Goal: Navigation & Orientation: Find specific page/section

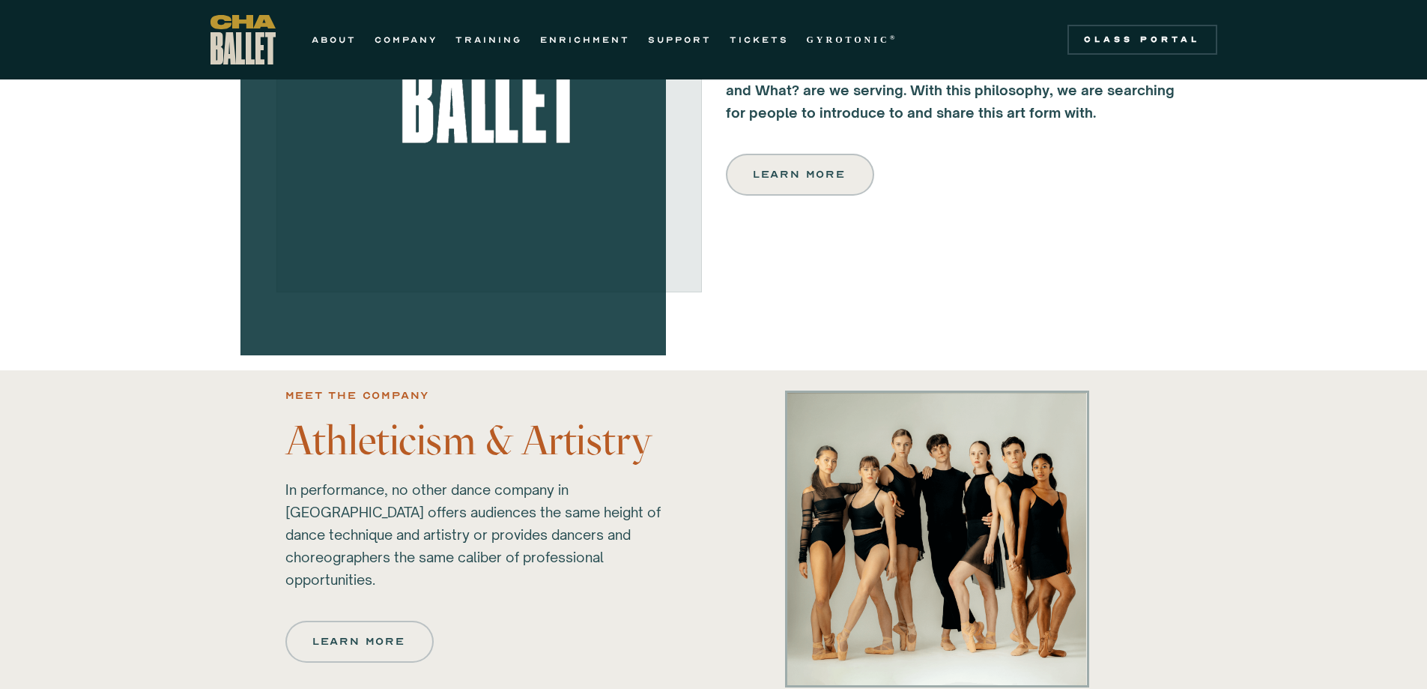
scroll to position [744, 0]
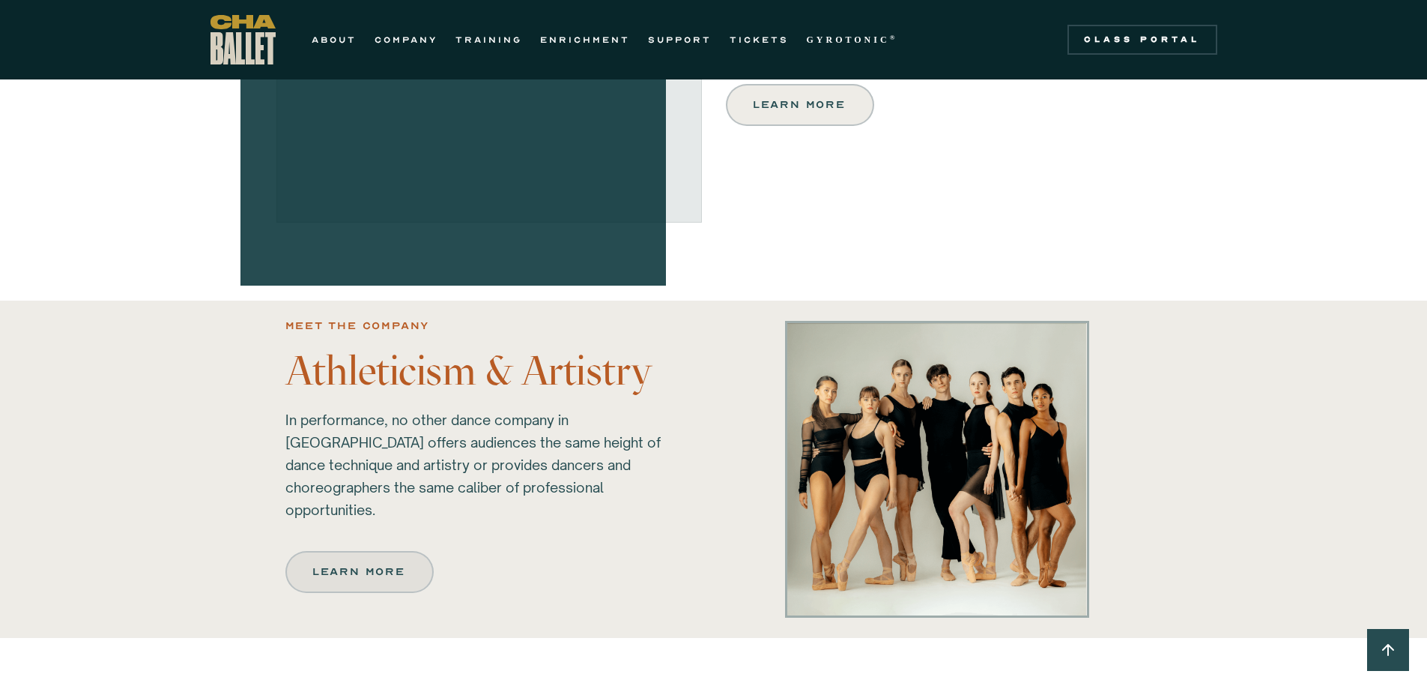
click at [382, 564] on div "Learn more" at bounding box center [359, 572] width 91 height 18
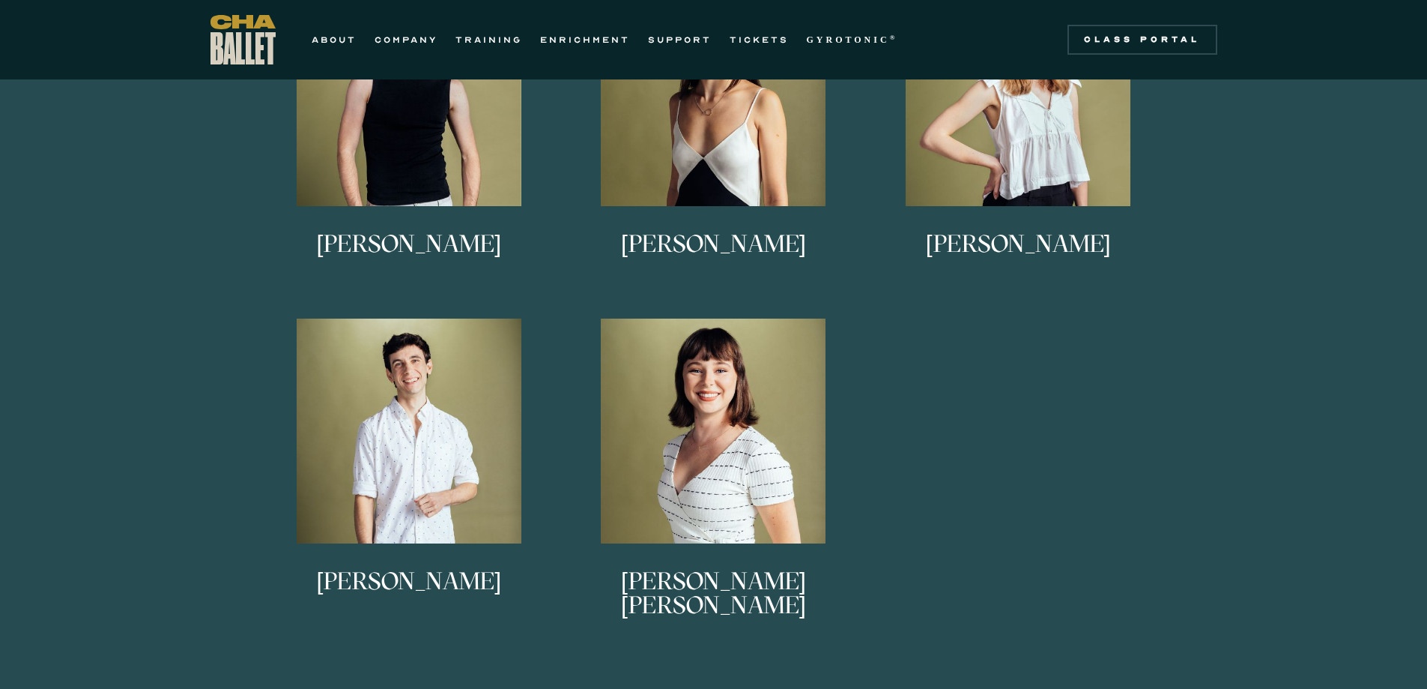
scroll to position [899, 0]
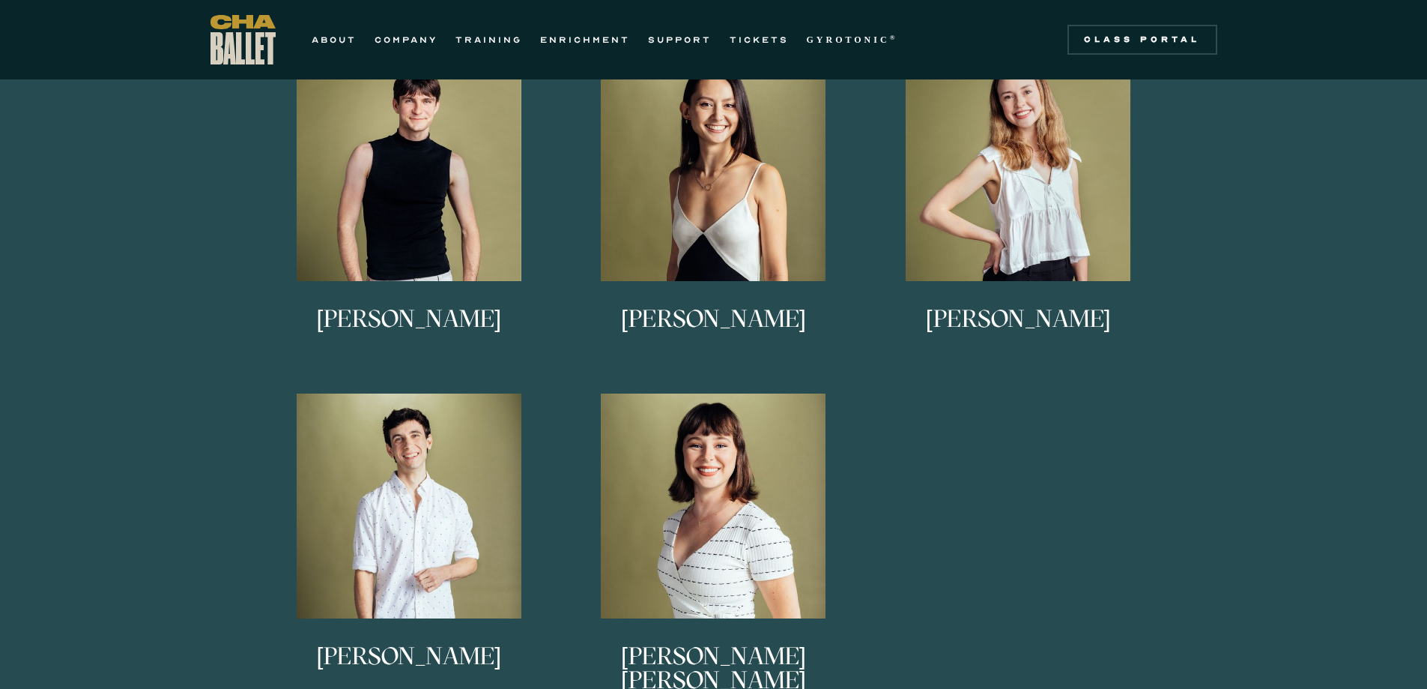
click at [739, 659] on h3 "[PERSON_NAME] [PERSON_NAME]" at bounding box center [714, 668] width 290 height 49
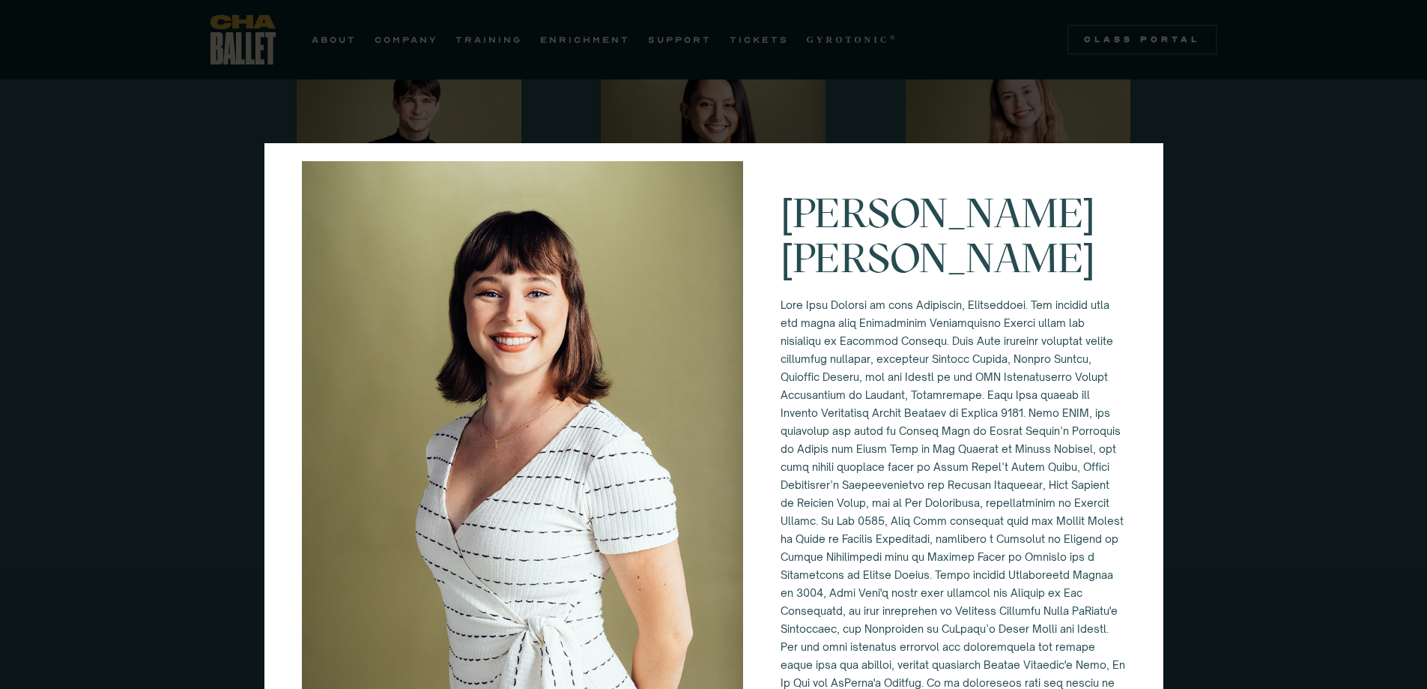
scroll to position [4, 0]
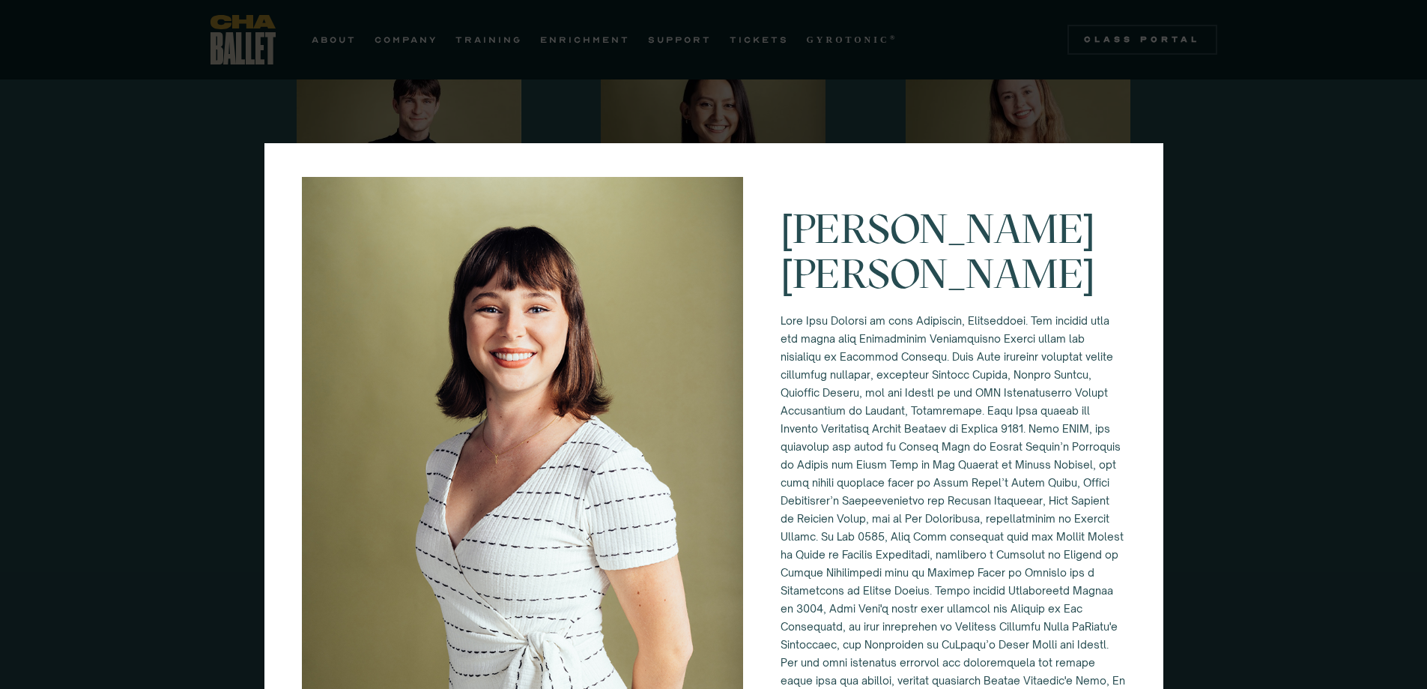
click at [1207, 435] on div "[PERSON_NAME] [PERSON_NAME]" at bounding box center [713, 344] width 1427 height 689
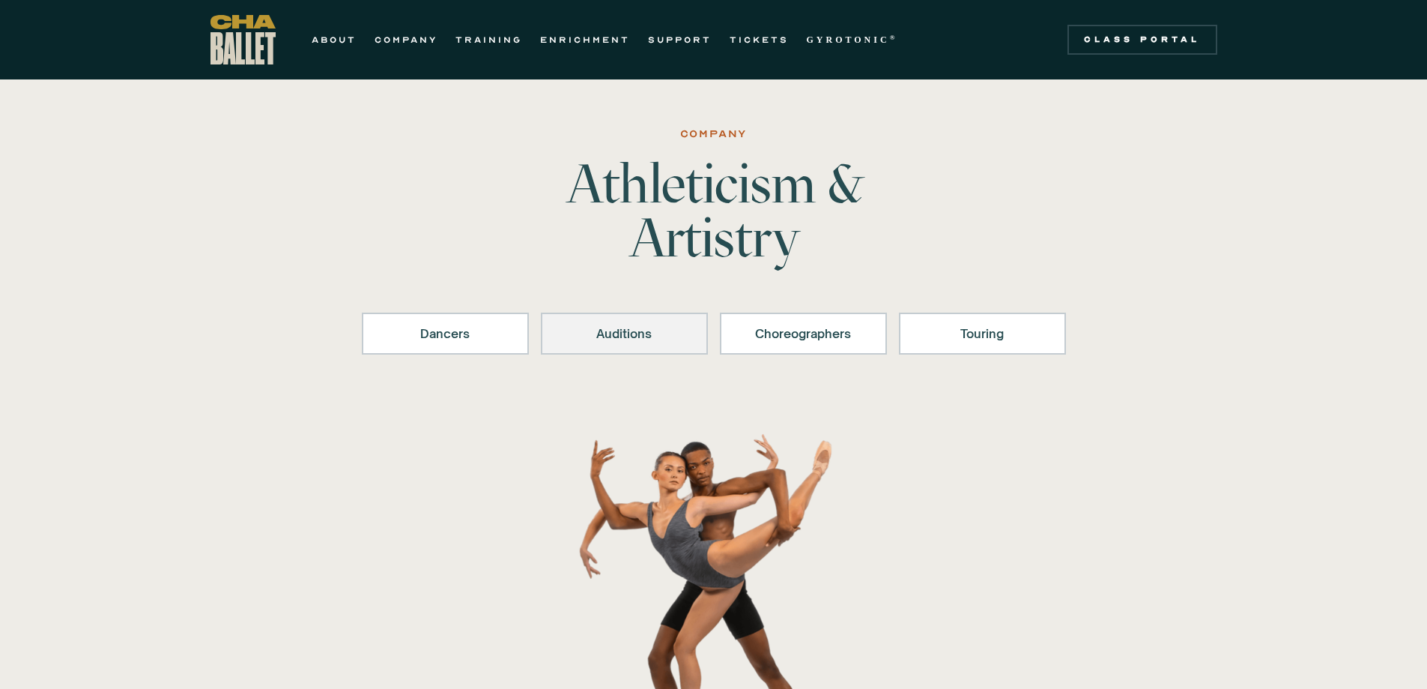
scroll to position [0, 0]
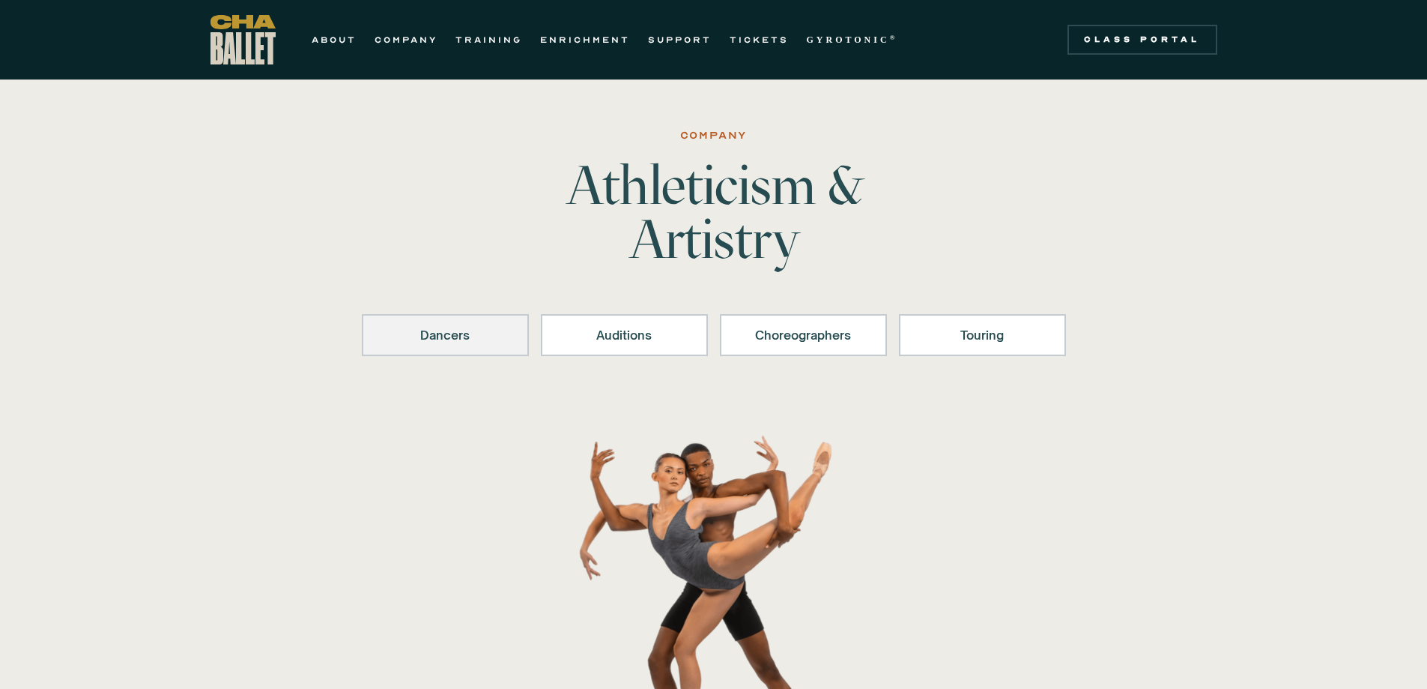
click at [460, 333] on div "Dancers" at bounding box center [445, 335] width 128 height 18
click at [811, 344] on link "Choreographers" at bounding box center [803, 335] width 167 height 42
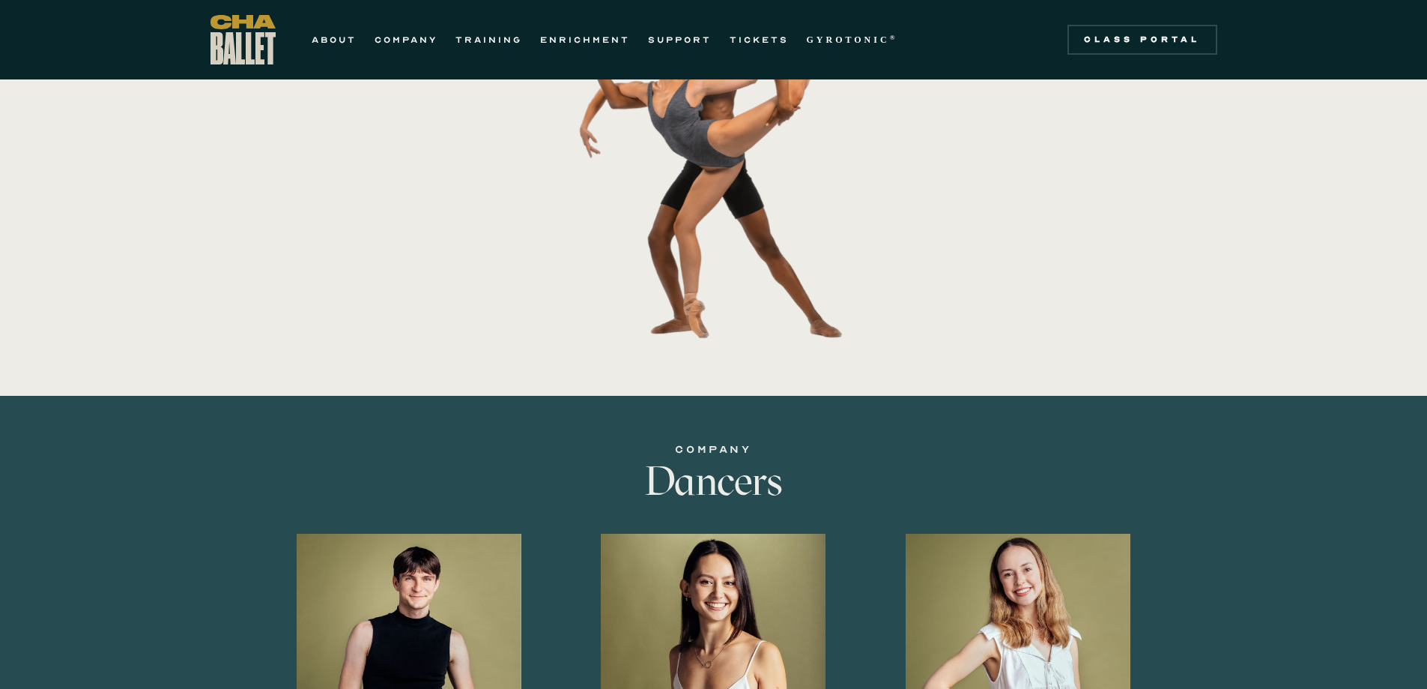
scroll to position [155, 0]
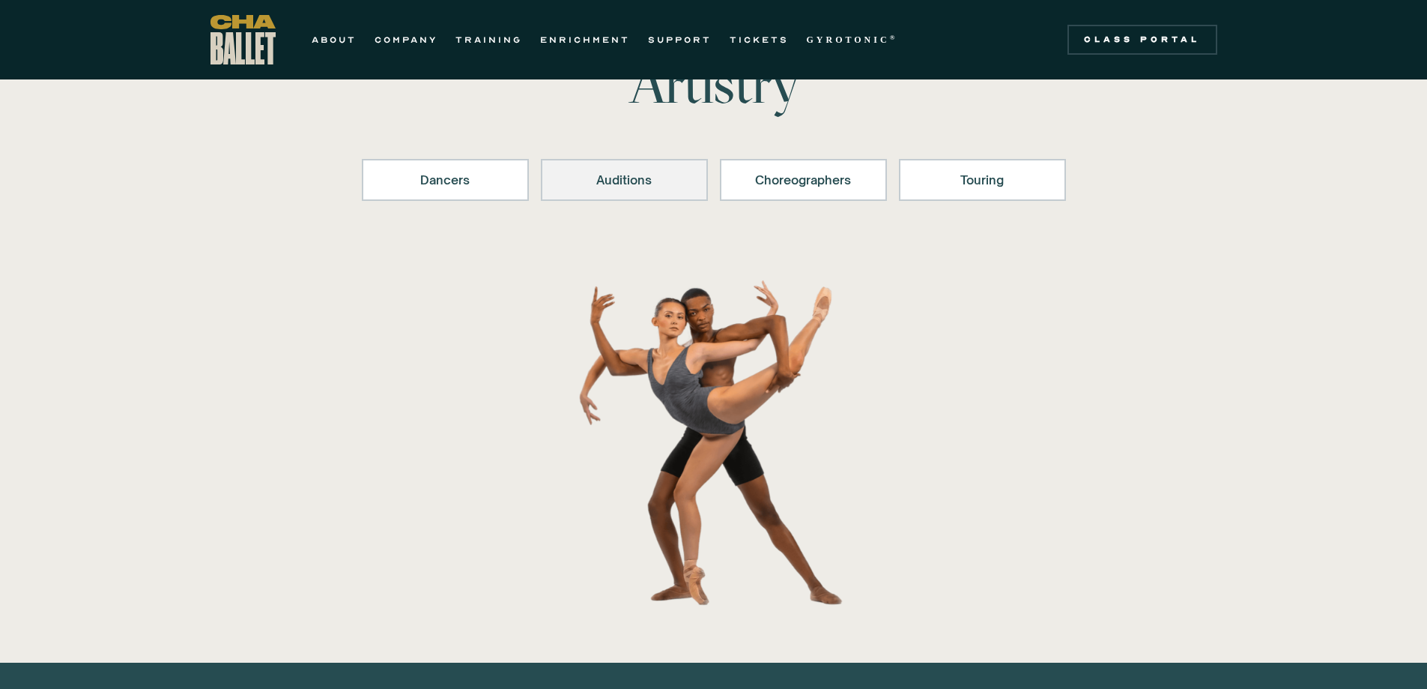
click at [656, 182] on div "Auditions" at bounding box center [624, 180] width 128 height 18
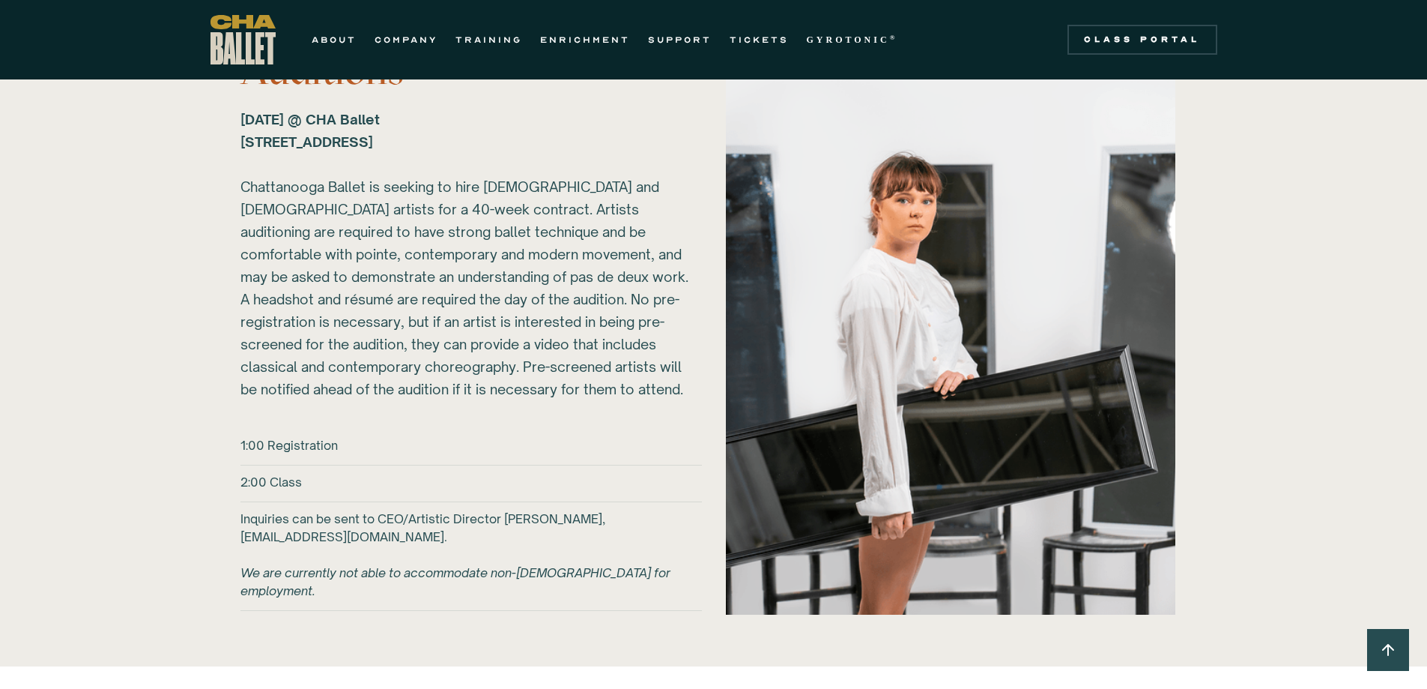
scroll to position [1630, 0]
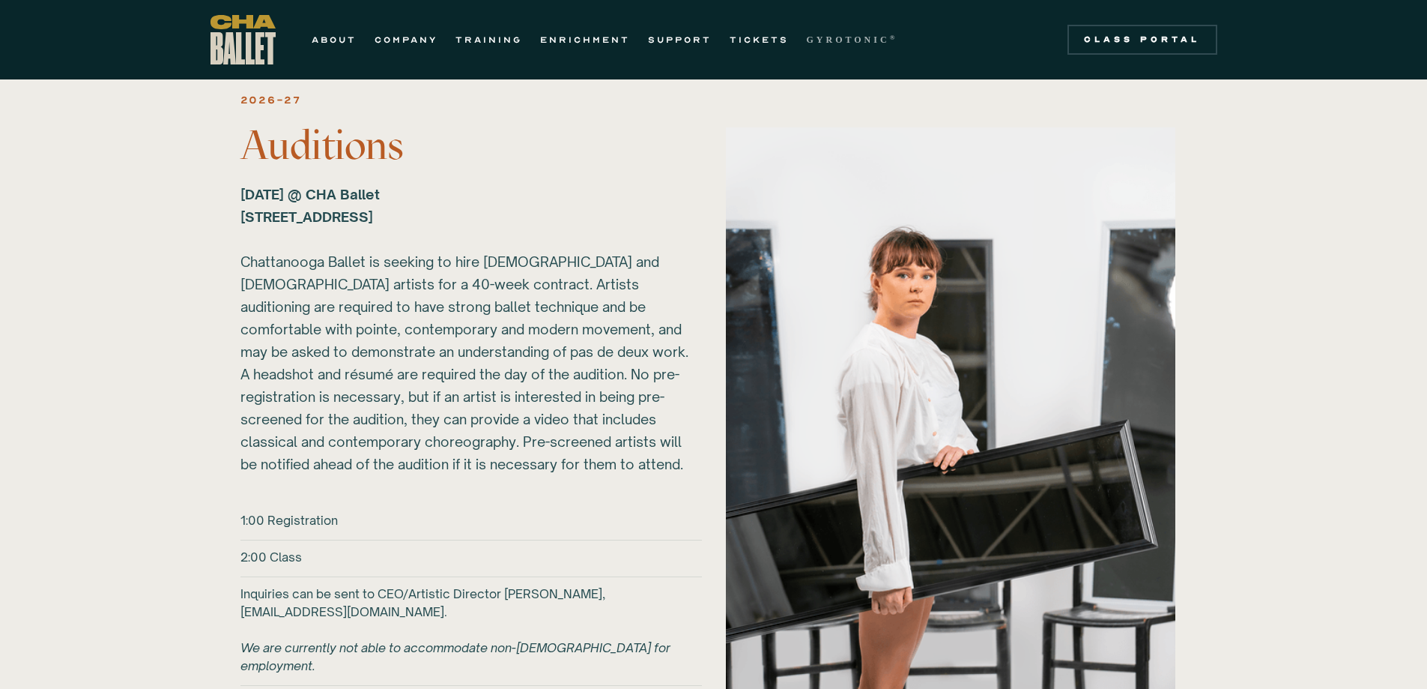
click at [820, 42] on strong "GYROTONIC" at bounding box center [848, 39] width 83 height 10
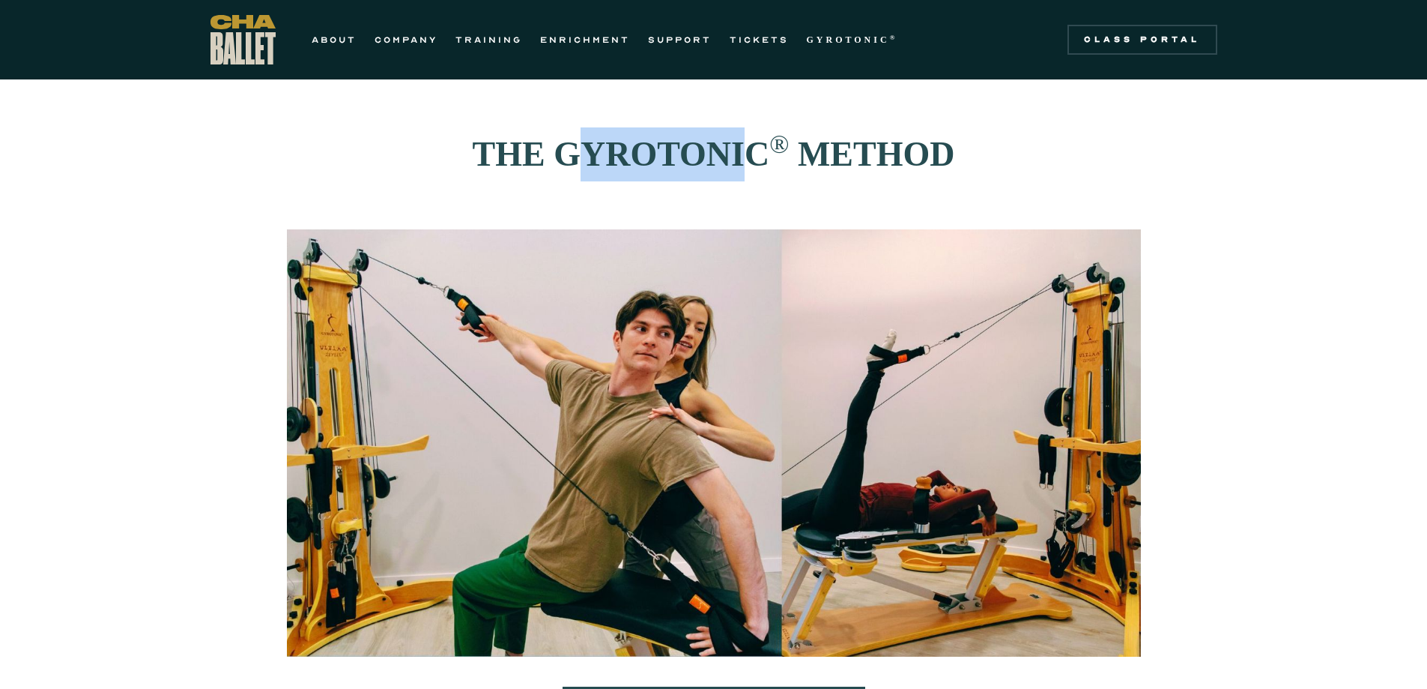
drag, startPoint x: 580, startPoint y: 154, endPoint x: 713, endPoint y: 141, distance: 134.1
click at [723, 144] on strong "THE GYROTONIC" at bounding box center [621, 154] width 297 height 38
click at [611, 135] on strong "THE GYROTONIC" at bounding box center [621, 154] width 297 height 38
click at [417, 37] on link "COMPANY" at bounding box center [406, 40] width 63 height 18
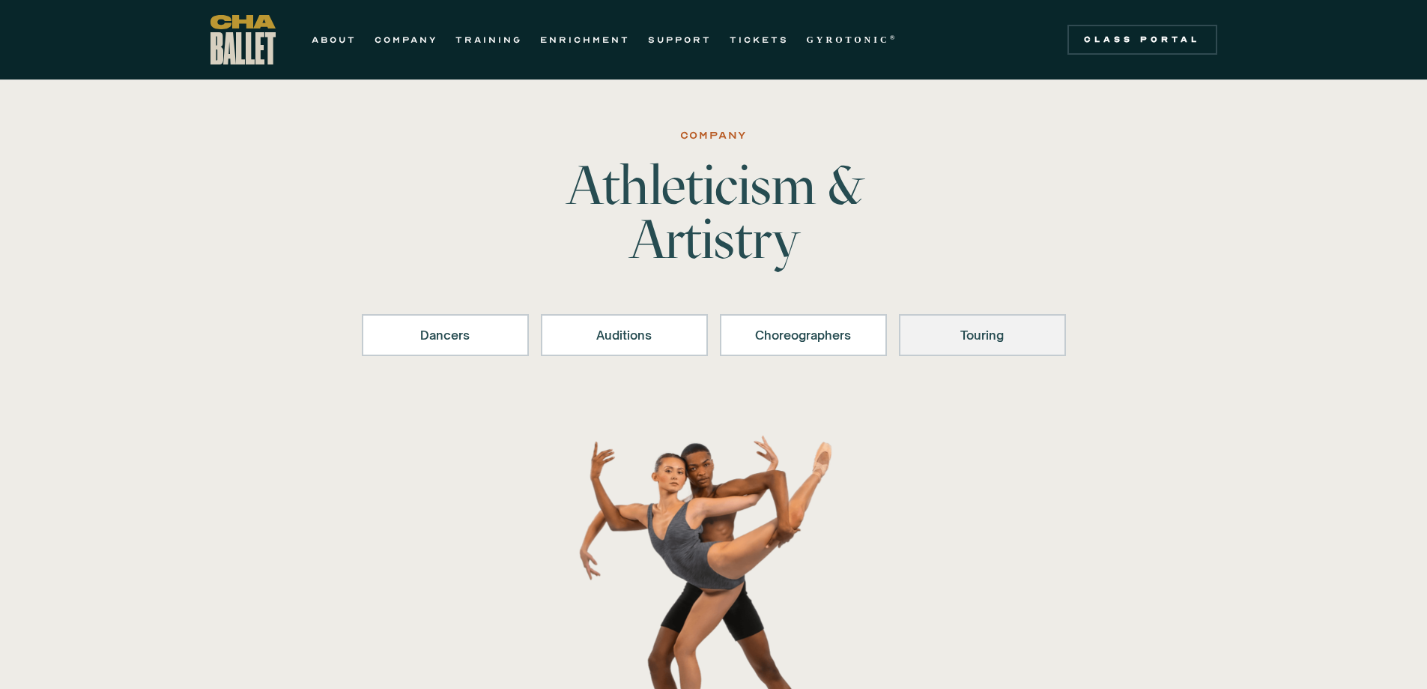
click at [960, 325] on link "Touring" at bounding box center [982, 335] width 167 height 42
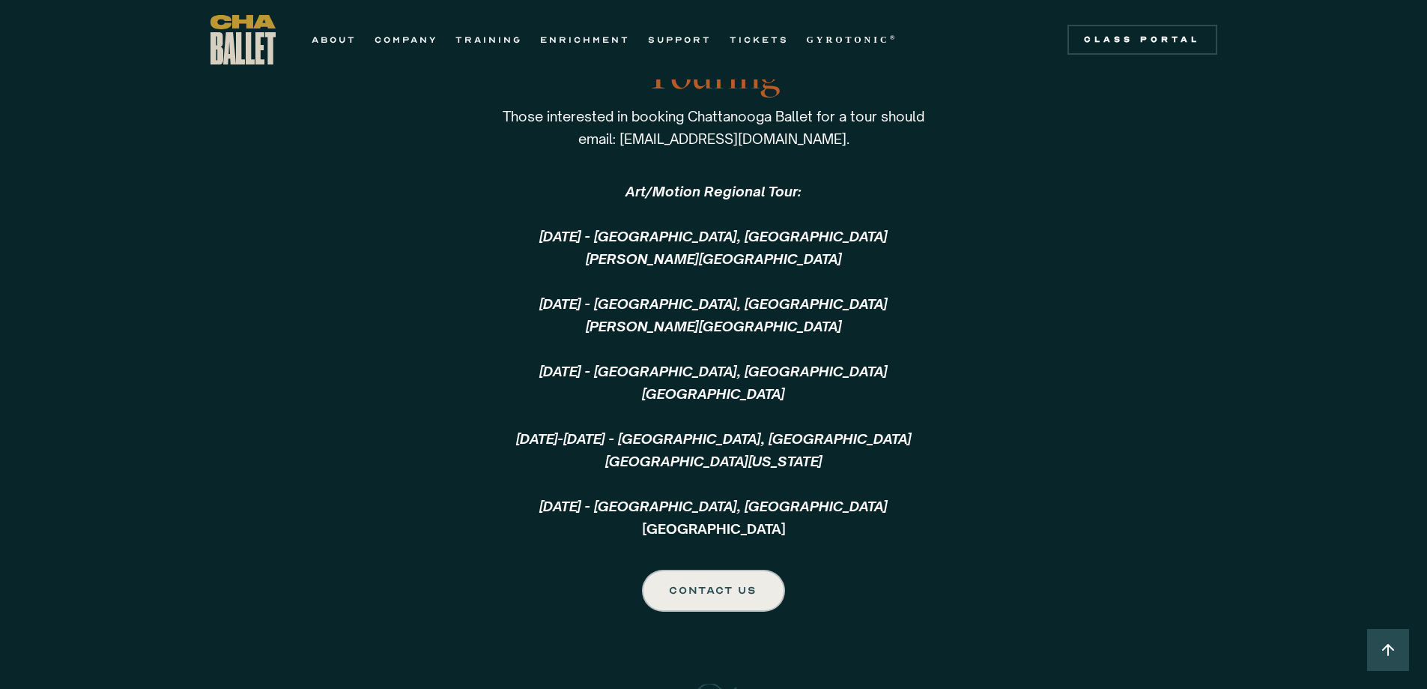
scroll to position [3228, 0]
